Goal: Navigation & Orientation: Find specific page/section

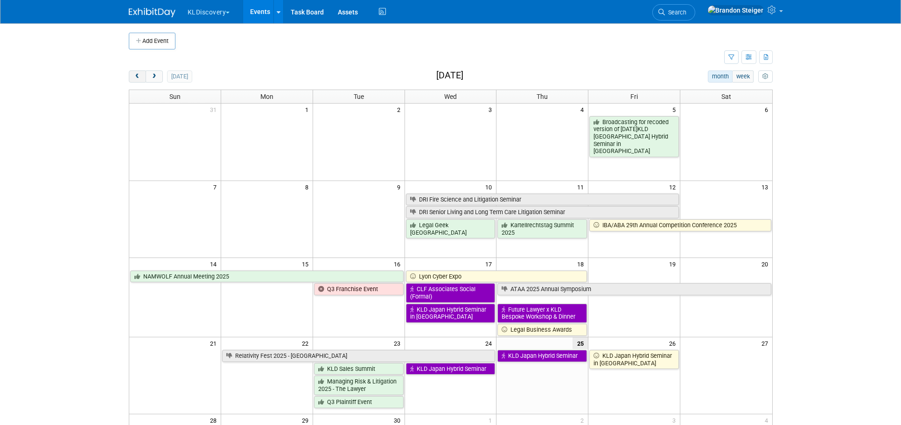
click at [140, 77] on span "prev" at bounding box center [137, 77] width 7 height 6
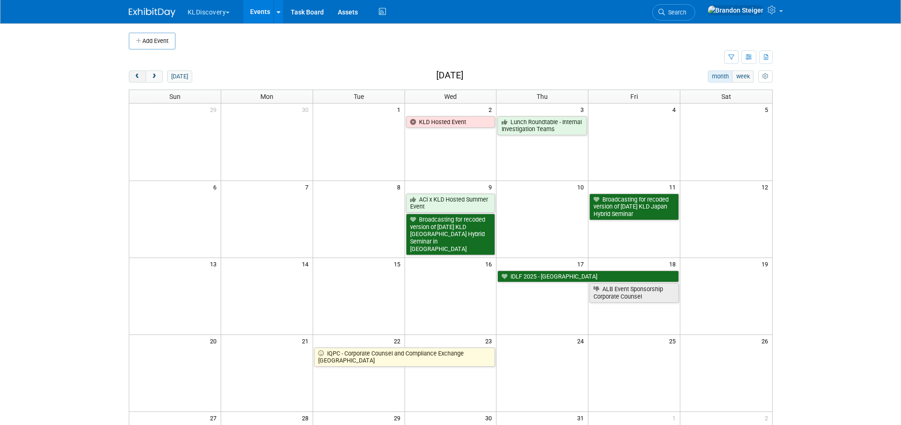
click at [140, 77] on span "prev" at bounding box center [137, 77] width 7 height 6
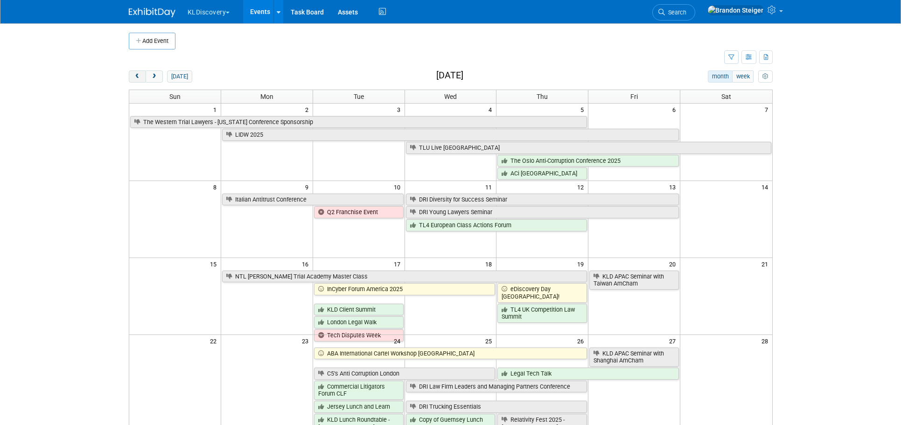
click at [140, 77] on span "prev" at bounding box center [137, 77] width 7 height 6
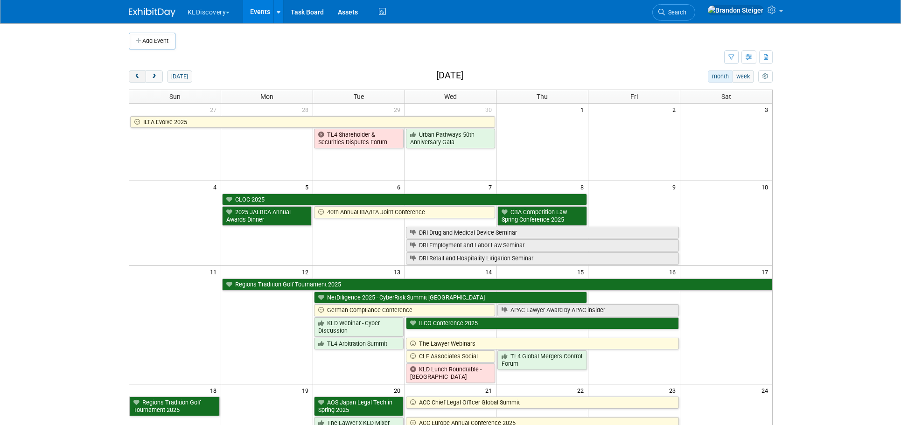
click at [140, 77] on span "prev" at bounding box center [137, 77] width 7 height 6
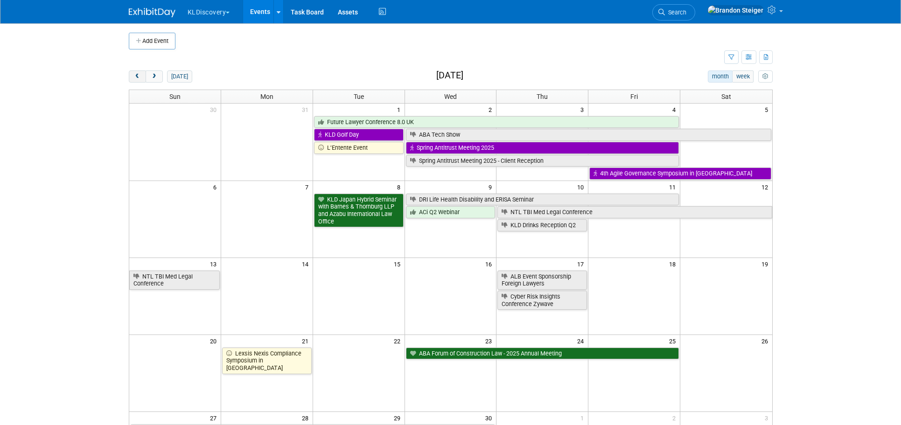
click at [143, 76] on button "prev" at bounding box center [137, 76] width 17 height 12
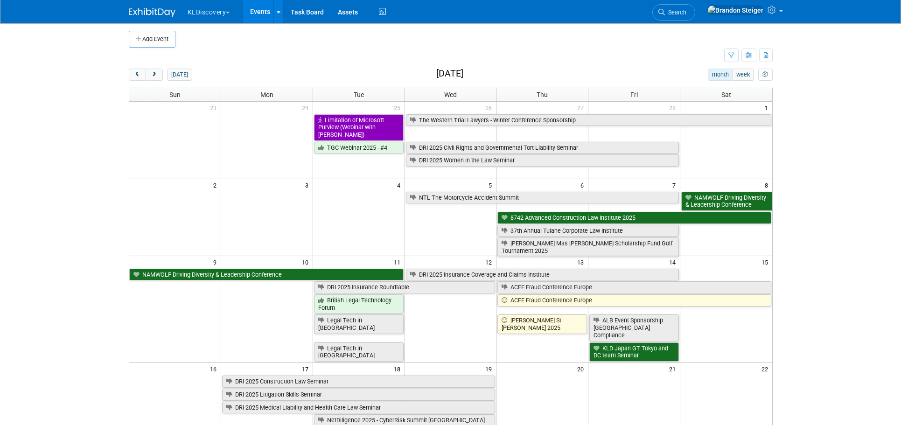
scroll to position [153, 0]
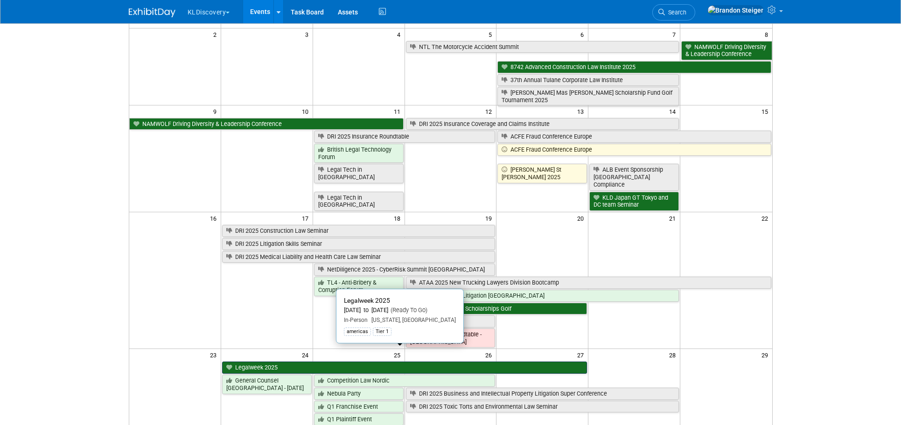
click at [361, 361] on link "Legalweek 2025" at bounding box center [404, 367] width 365 height 12
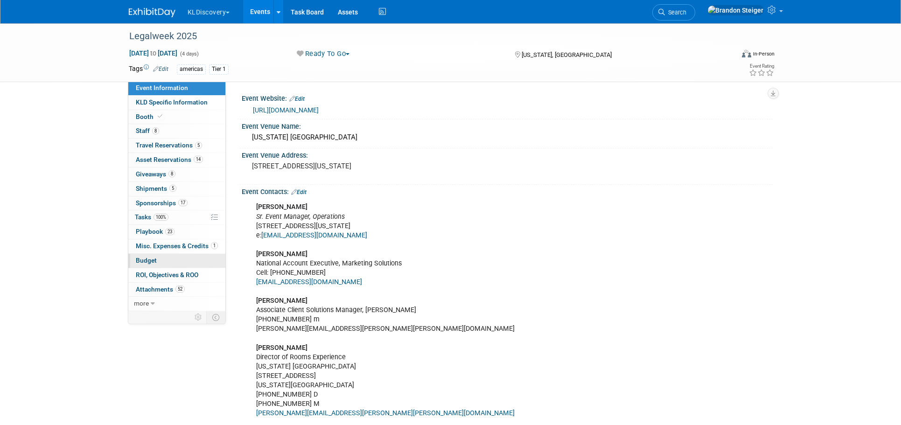
click at [148, 257] on span "Budget" at bounding box center [146, 260] width 21 height 7
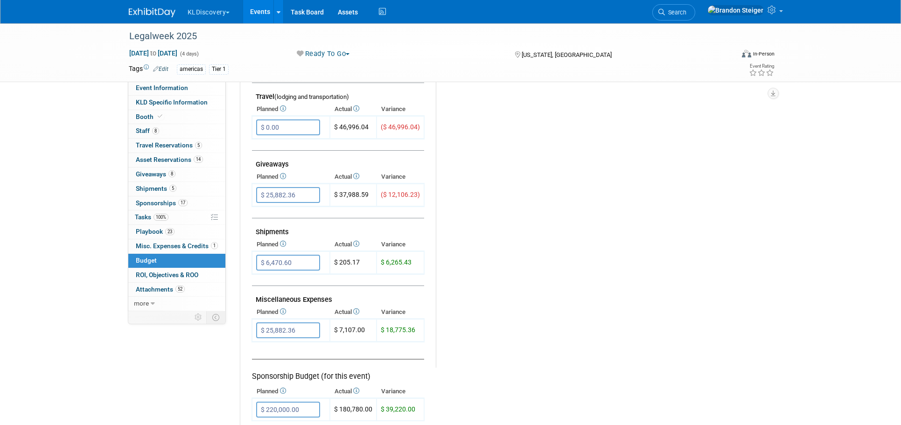
scroll to position [289, 0]
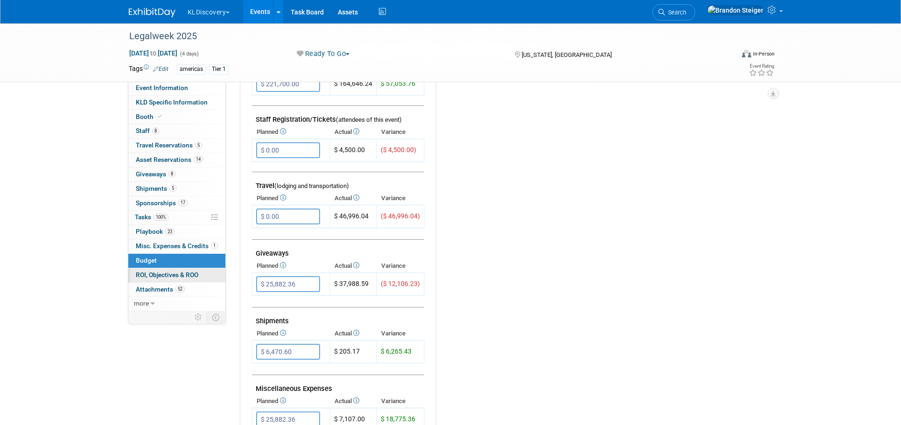
click at [172, 271] on span "ROI, Objectives & ROO 0" at bounding box center [167, 274] width 62 height 7
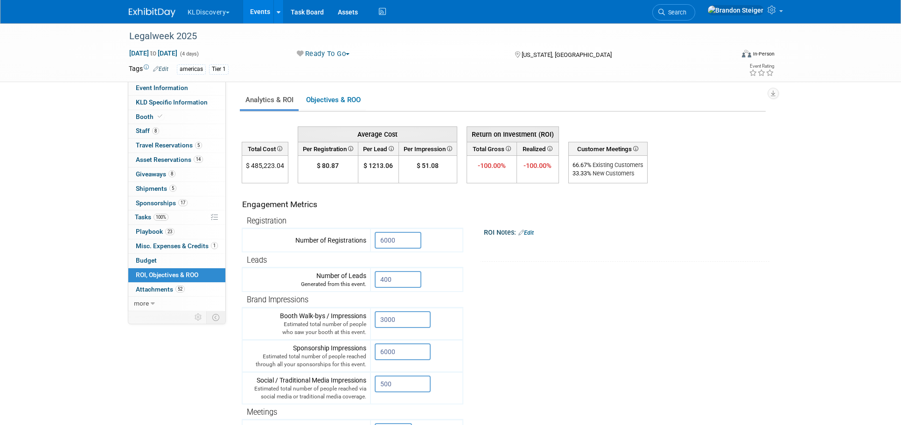
scroll to position [19, 0]
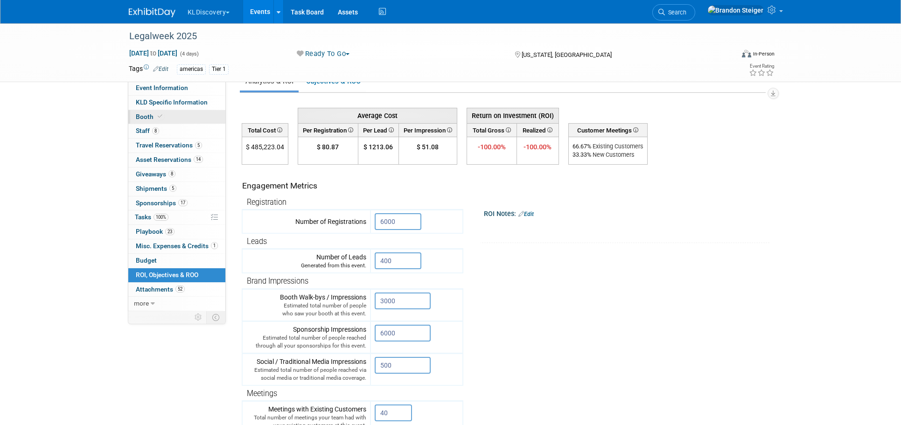
click at [143, 113] on span "Booth" at bounding box center [150, 116] width 28 height 7
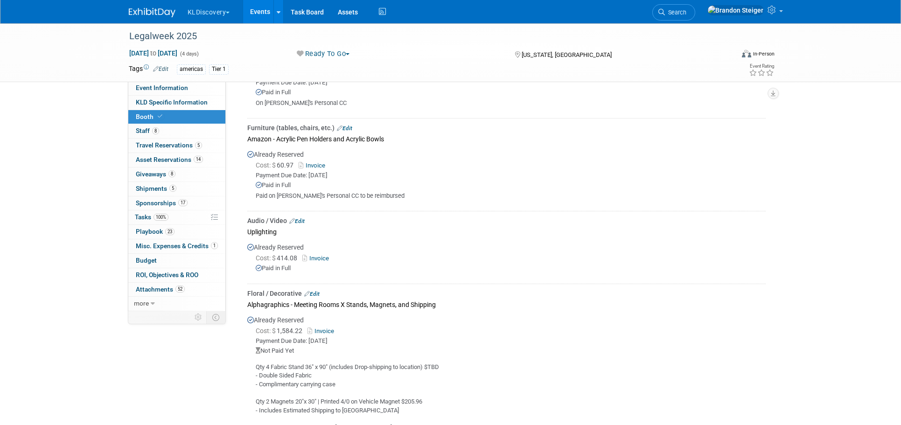
scroll to position [964, 0]
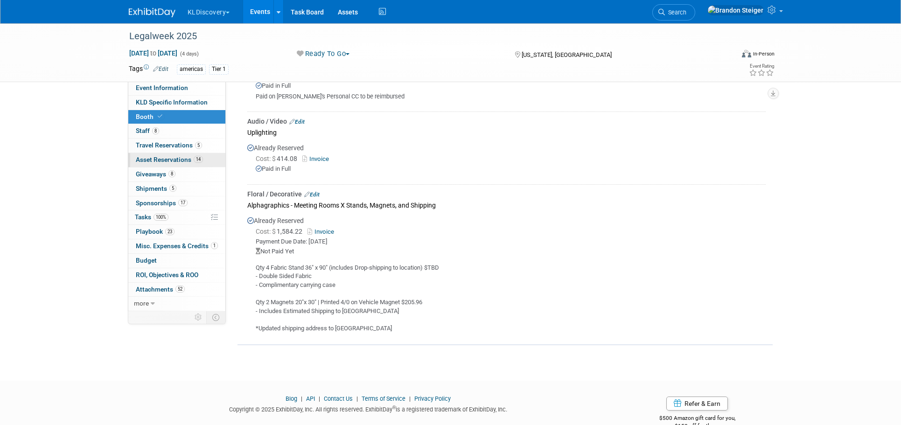
click at [166, 160] on span "Asset Reservations 14" at bounding box center [169, 159] width 67 height 7
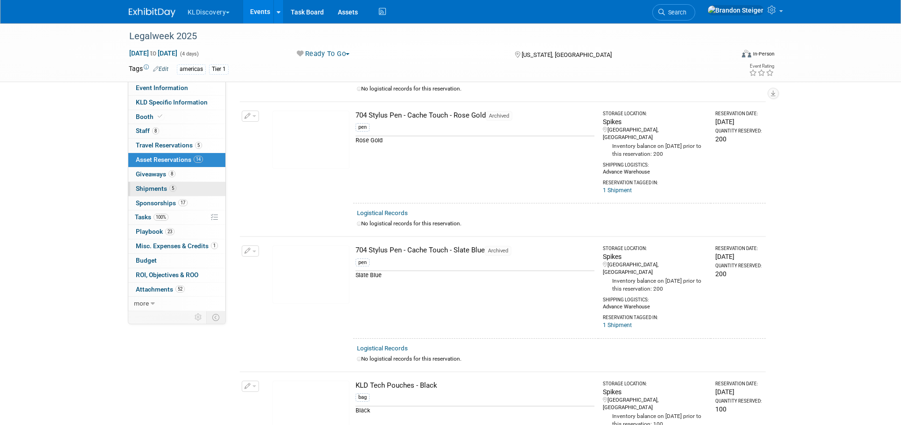
scroll to position [288, 0]
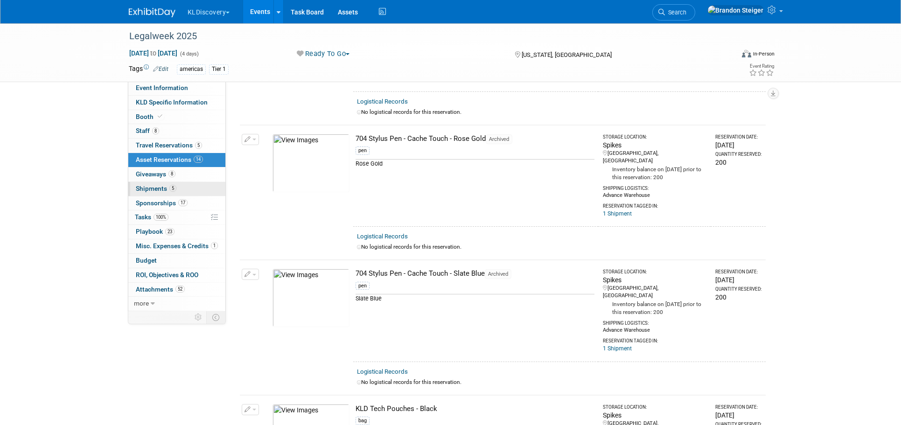
click at [157, 185] on span "Shipments 5" at bounding box center [156, 188] width 41 height 7
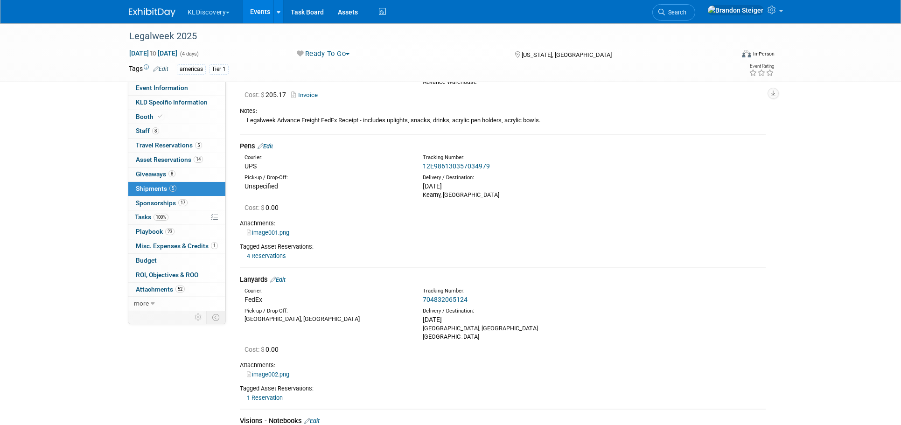
scroll to position [382, 0]
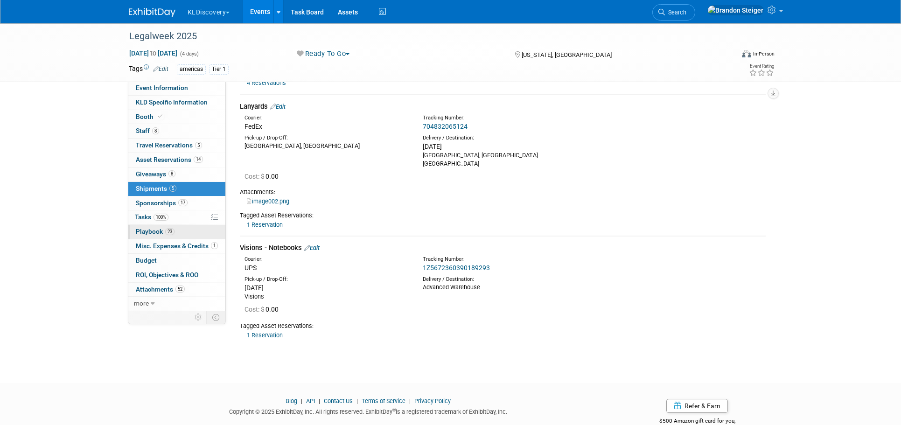
click at [165, 232] on link "23 Playbook 23" at bounding box center [176, 232] width 97 height 14
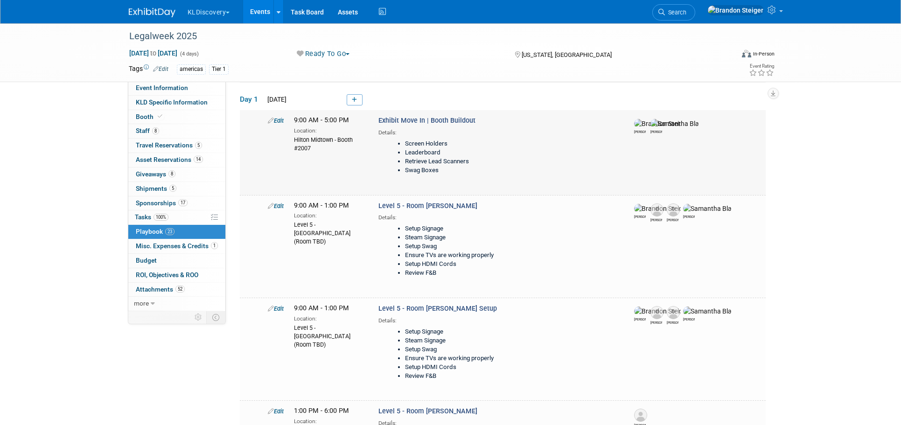
scroll to position [38, 0]
click at [147, 201] on span "Sponsorships 17" at bounding box center [162, 202] width 52 height 7
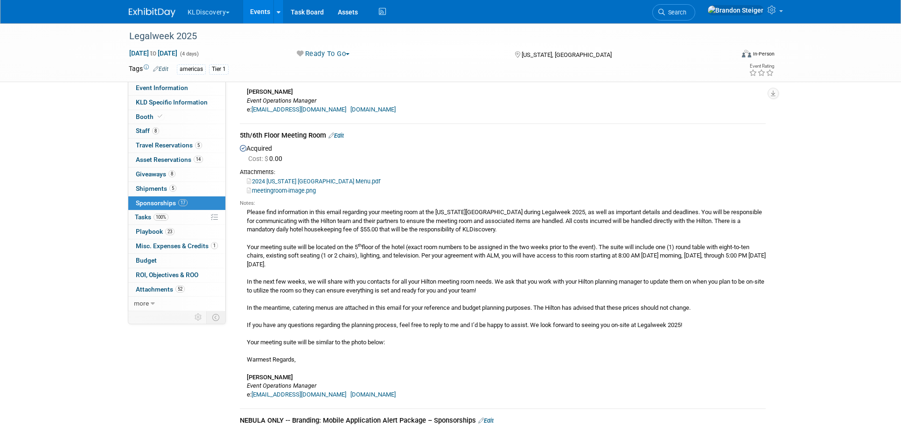
scroll to position [1135, 0]
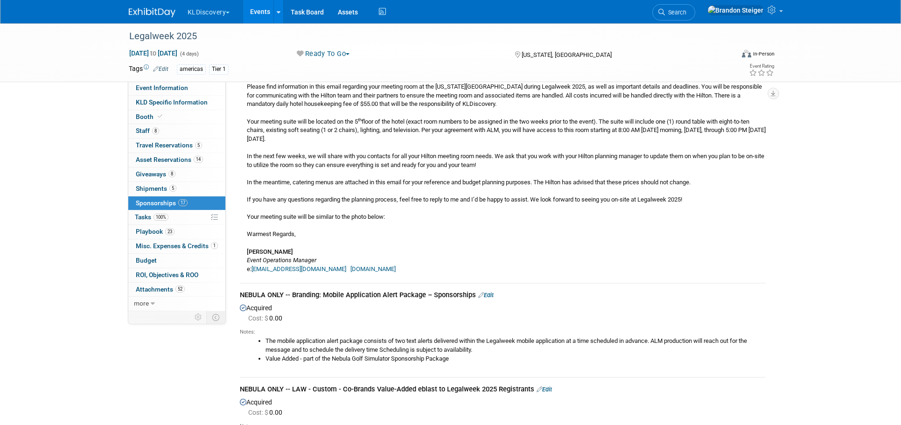
click at [214, 4] on button "KLDiscovery" at bounding box center [214, 10] width 55 height 21
